Goal: Task Accomplishment & Management: Use online tool/utility

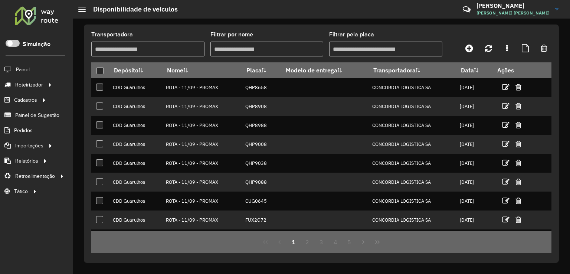
click at [0, 0] on link "Entregas" at bounding box center [0, 0] width 0 height 0
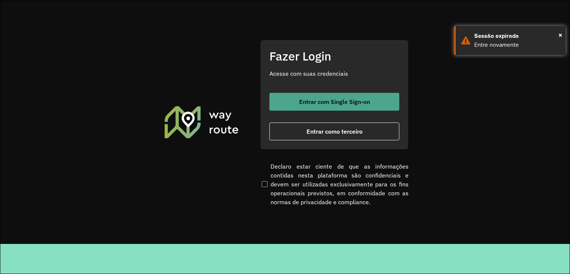
click at [320, 96] on button "Entrar com Single Sign-on" at bounding box center [334, 102] width 130 height 18
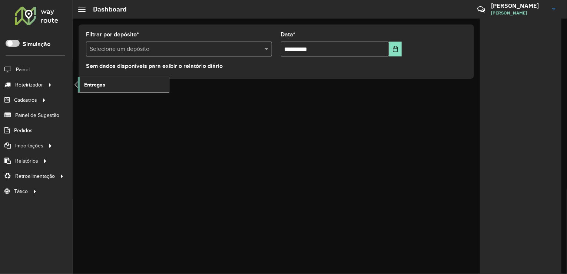
click at [109, 83] on link "Entregas" at bounding box center [123, 84] width 91 height 15
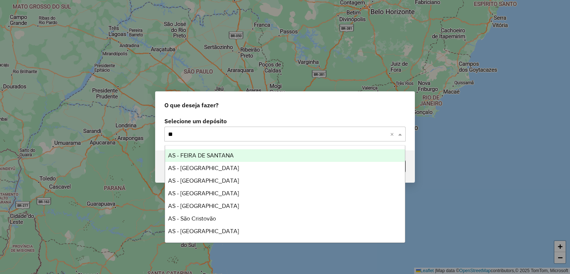
type input "***"
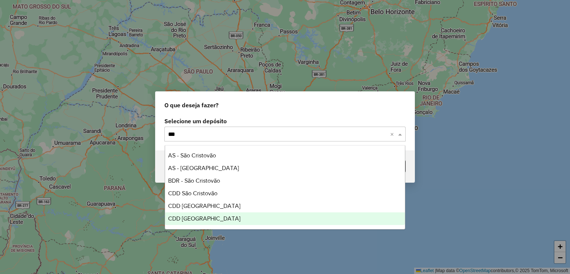
click at [214, 221] on div "CDD [GEOGRAPHIC_DATA]" at bounding box center [285, 218] width 240 height 13
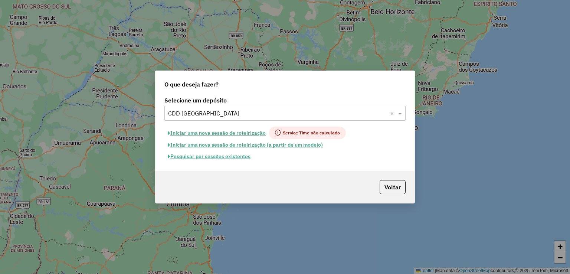
click at [237, 158] on button "Pesquisar por sessões existentes" at bounding box center [208, 156] width 89 height 11
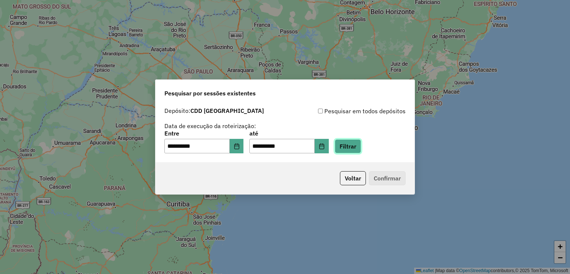
drag, startPoint x: 359, startPoint y: 147, endPoint x: 348, endPoint y: 149, distance: 11.4
click at [359, 146] on button "Filtrar" at bounding box center [348, 146] width 26 height 14
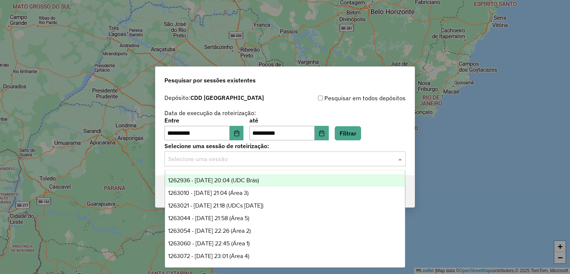
click at [259, 156] on input "text" at bounding box center [277, 159] width 219 height 9
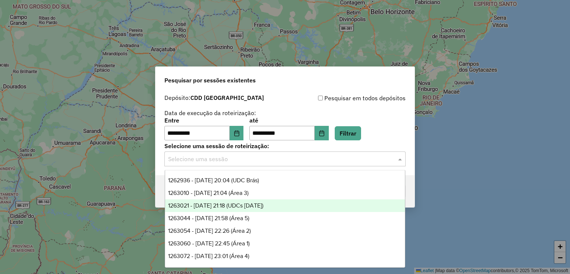
click at [249, 216] on span "1263044 - 10/09/2025 21:58 (Área 5)" at bounding box center [208, 218] width 81 height 6
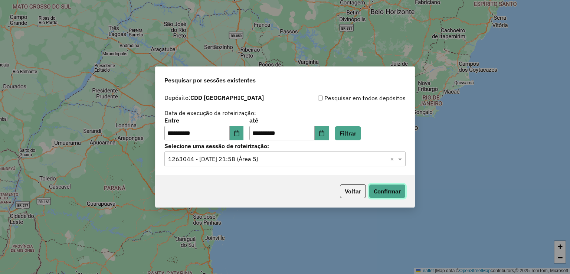
click at [386, 192] on button "Confirmar" at bounding box center [387, 191] width 37 height 14
drag, startPoint x: 255, startPoint y: 157, endPoint x: 257, endPoint y: 165, distance: 8.7
click at [255, 156] on input "text" at bounding box center [277, 159] width 219 height 9
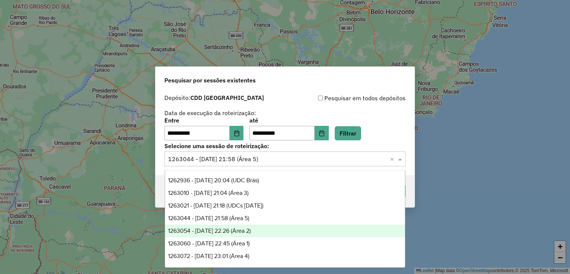
click at [259, 226] on div "1263054 - 10/09/2025 22:26 (Área 2)" at bounding box center [285, 230] width 240 height 13
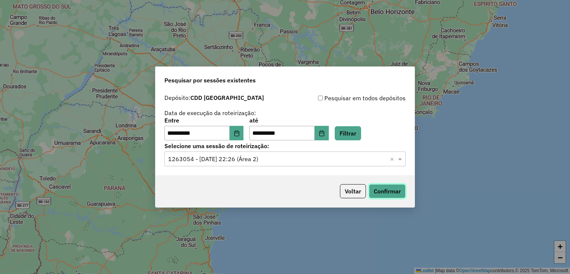
click at [390, 187] on button "Confirmar" at bounding box center [387, 191] width 37 height 14
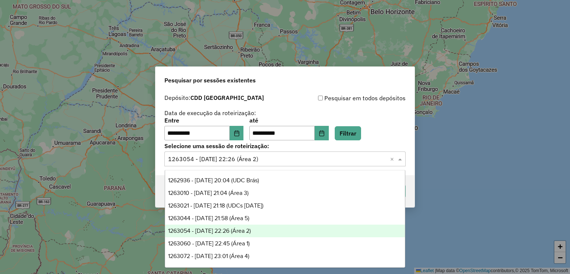
click at [284, 164] on div "Selecione uma sessão × 1263054 - 10/09/2025 22:26 (Área 2) ×" at bounding box center [284, 158] width 241 height 15
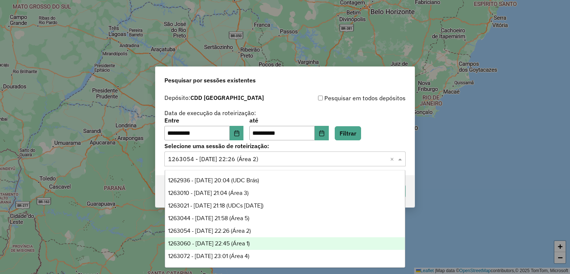
click at [271, 240] on div "1263060 - 10/09/2025 22:45 (Área 1)" at bounding box center [285, 243] width 240 height 13
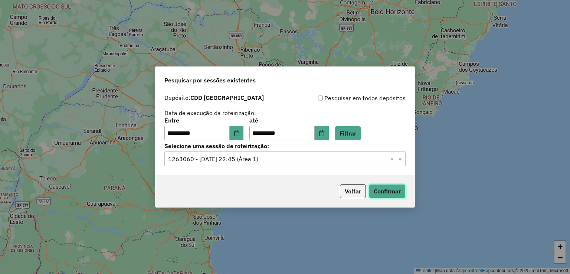
click at [384, 188] on button "Confirmar" at bounding box center [387, 191] width 37 height 14
click at [250, 161] on input "text" at bounding box center [277, 159] width 219 height 9
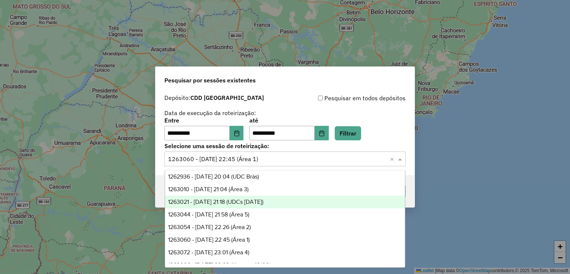
scroll to position [12, 0]
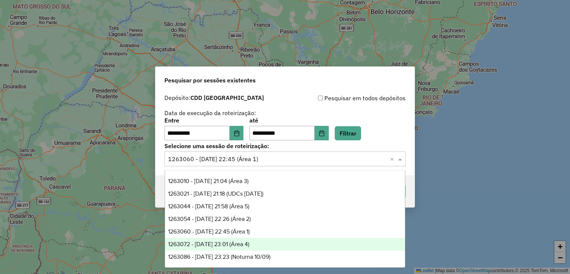
click at [276, 240] on div "1263072 - 10/09/2025 23:01 (Área 4)" at bounding box center [285, 244] width 240 height 13
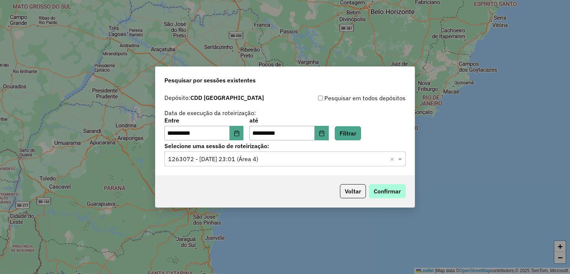
click at [391, 184] on div "Voltar Confirmar" at bounding box center [284, 191] width 259 height 32
click at [380, 193] on button "Confirmar" at bounding box center [387, 191] width 37 height 14
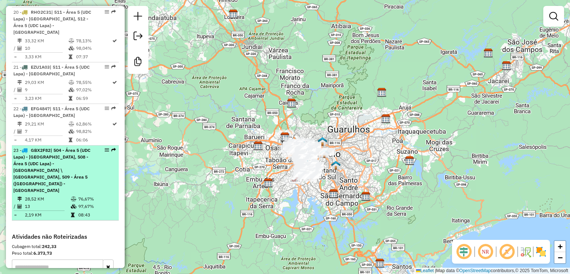
scroll to position [1318, 0]
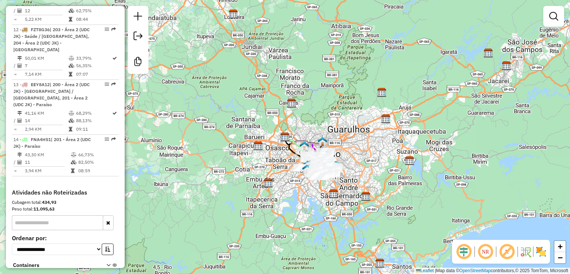
scroll to position [918, 0]
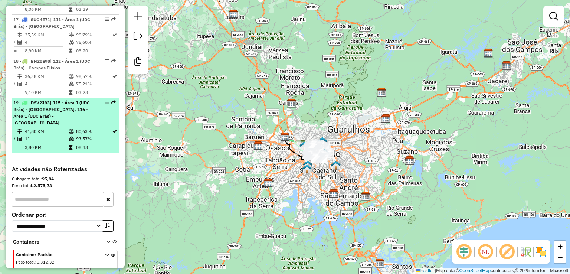
scroll to position [1116, 0]
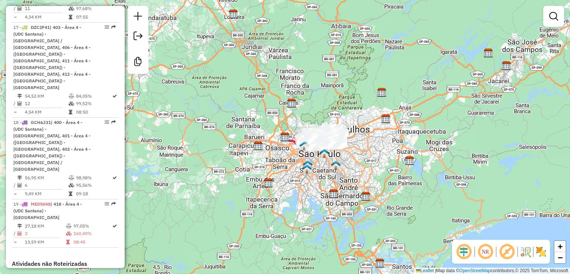
scroll to position [1143, 0]
